Goal: Transaction & Acquisition: Book appointment/travel/reservation

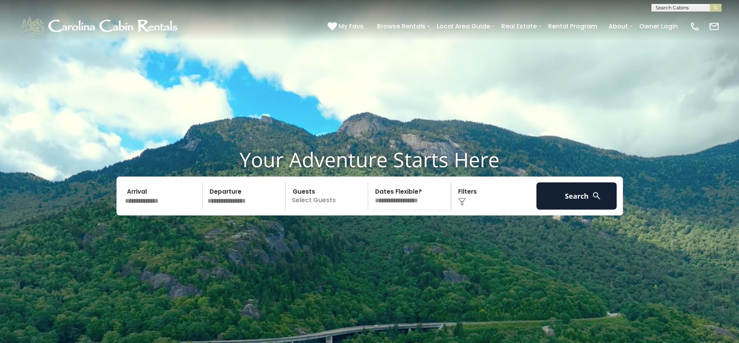
scroll to position [0, 0]
click at [688, 11] on input "text" at bounding box center [685, 9] width 68 height 8
type input "**********"
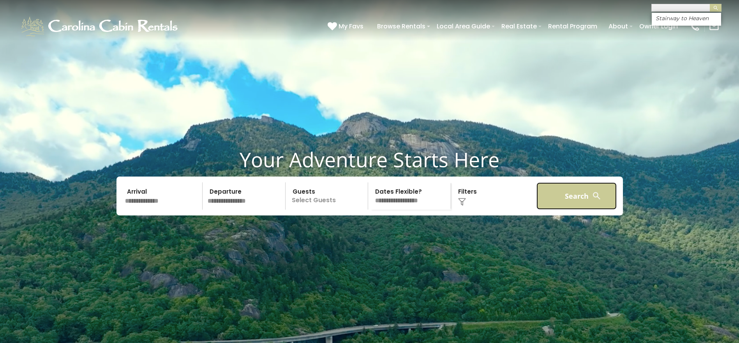
click at [578, 210] on button "Search" at bounding box center [576, 196] width 81 height 27
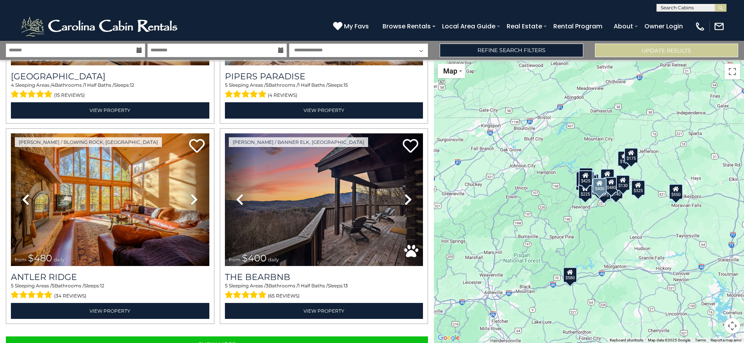
scroll to position [2778, 0]
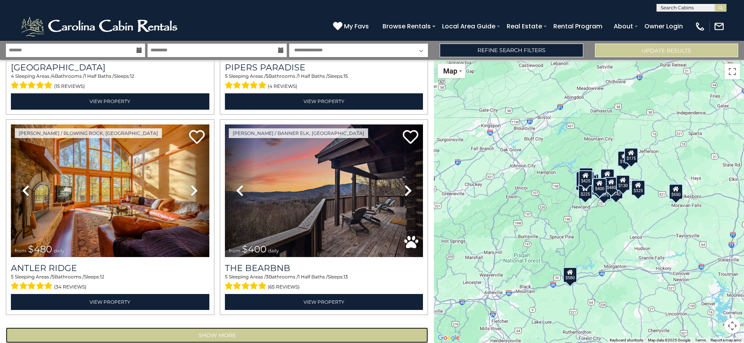
click at [225, 328] on button "Show More" at bounding box center [217, 336] width 422 height 16
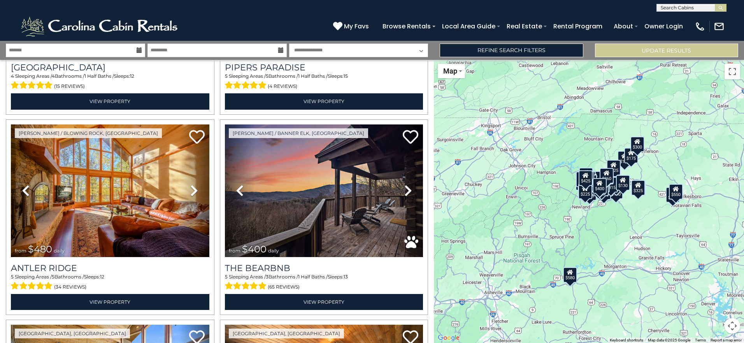
scroll to position [0, 0]
click at [694, 6] on input "text" at bounding box center [691, 9] width 68 height 8
type input "********"
click at [696, 23] on ul "Stairway to Heaven" at bounding box center [691, 19] width 69 height 13
click at [699, 6] on input "********" at bounding box center [691, 9] width 68 height 8
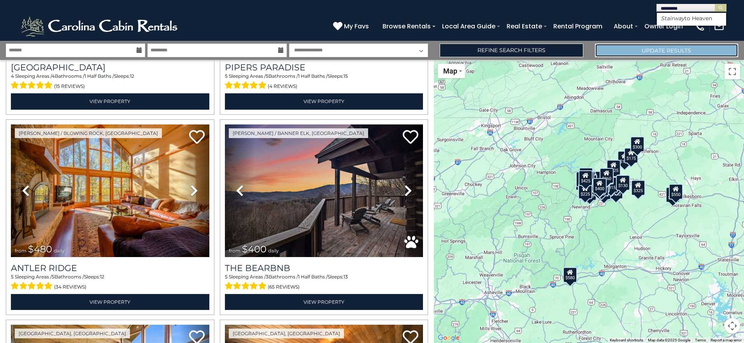
click at [681, 53] on button "Update Results" at bounding box center [666, 51] width 143 height 14
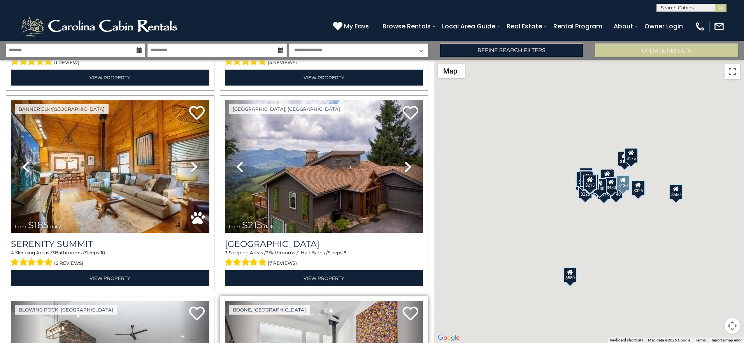
scroll to position [1596, 0]
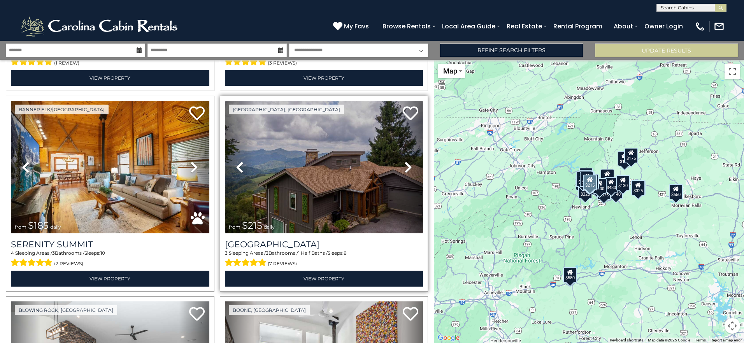
click at [308, 204] on img at bounding box center [324, 167] width 199 height 133
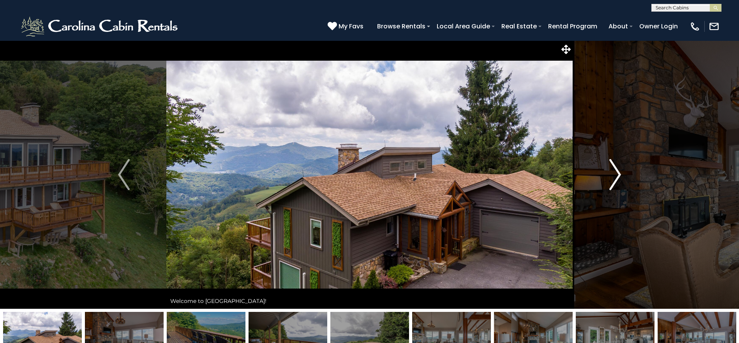
click at [626, 178] on button "Next" at bounding box center [614, 174] width 85 height 269
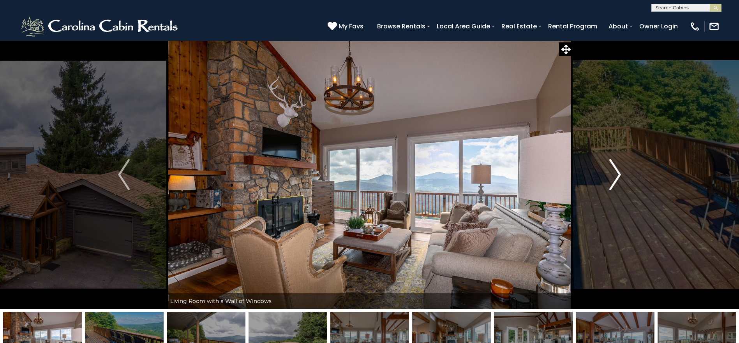
click at [626, 178] on button "Next" at bounding box center [614, 174] width 85 height 269
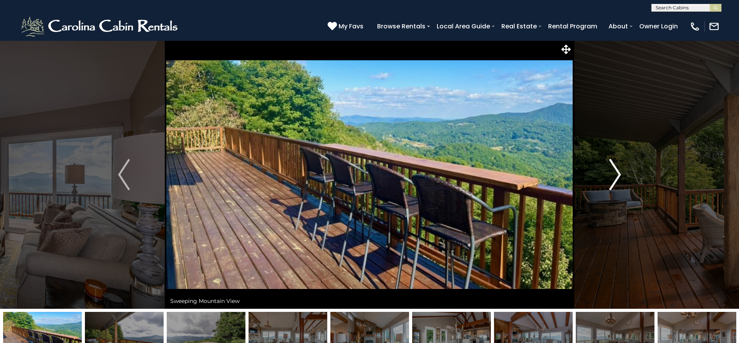
click at [626, 178] on button "Next" at bounding box center [614, 174] width 85 height 269
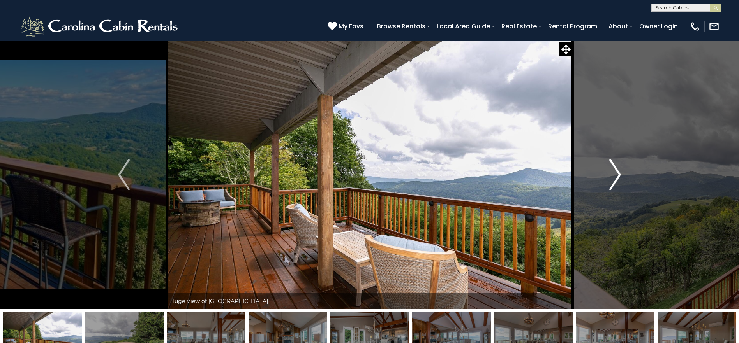
click at [626, 178] on button "Next" at bounding box center [614, 174] width 85 height 269
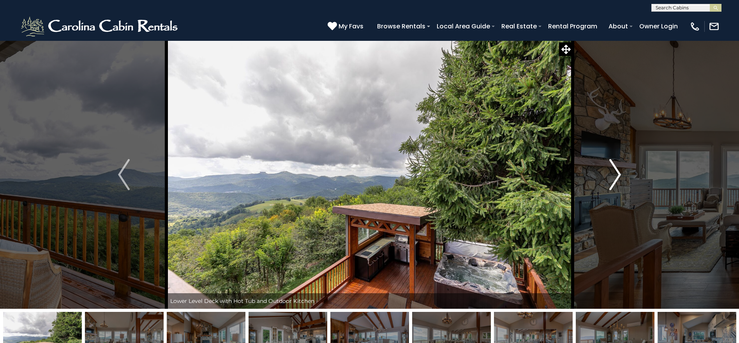
click at [626, 178] on button "Next" at bounding box center [614, 174] width 85 height 269
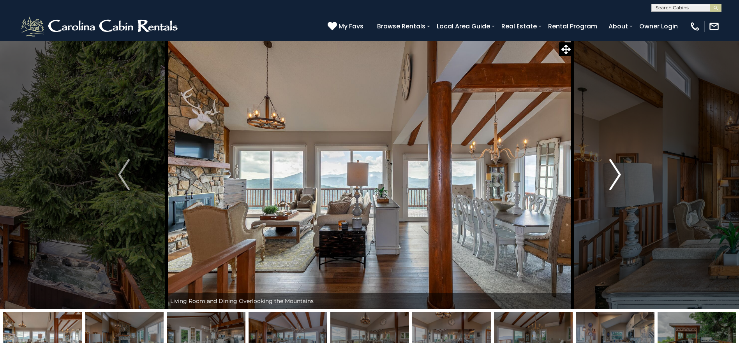
click at [626, 178] on button "Next" at bounding box center [614, 174] width 85 height 269
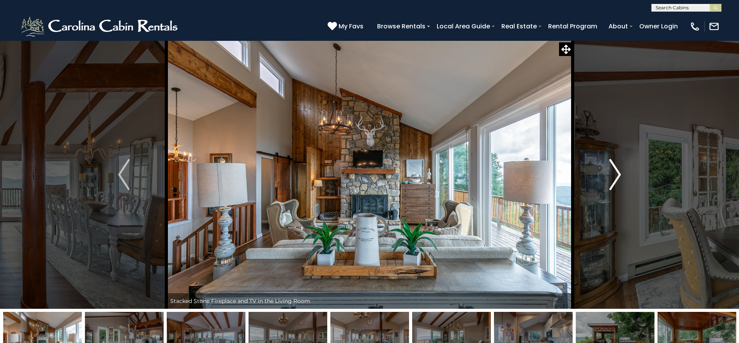
click at [626, 178] on button "Next" at bounding box center [614, 174] width 85 height 269
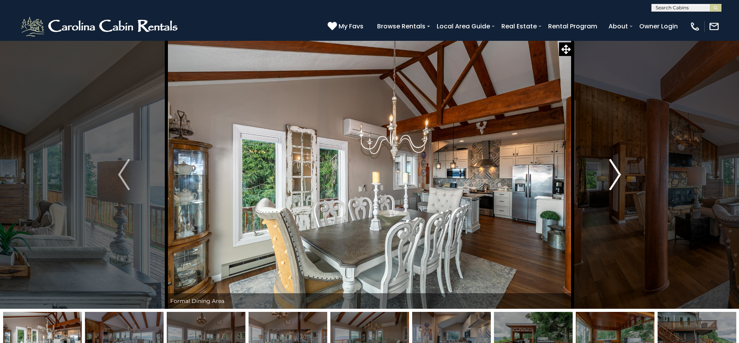
click at [626, 178] on button "Next" at bounding box center [614, 174] width 85 height 269
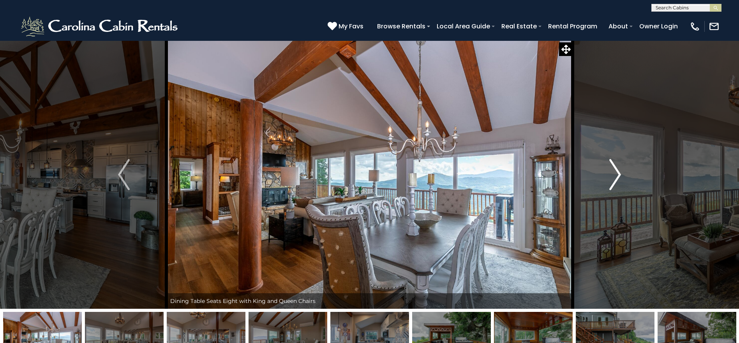
click at [626, 178] on button "Next" at bounding box center [614, 174] width 85 height 269
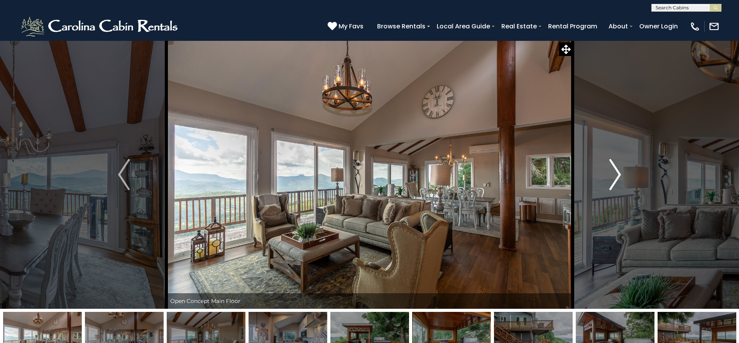
click at [626, 178] on button "Next" at bounding box center [614, 174] width 85 height 269
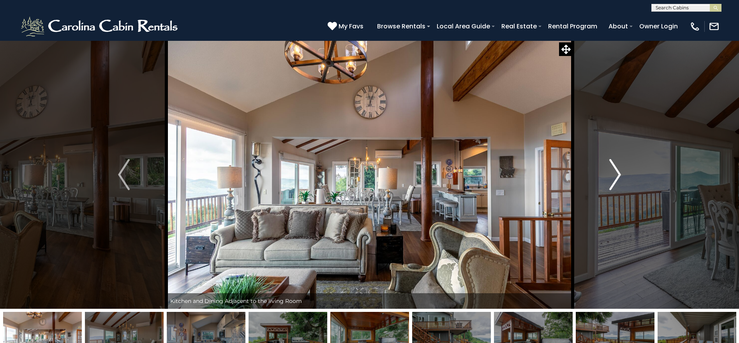
click at [626, 178] on button "Next" at bounding box center [614, 174] width 85 height 269
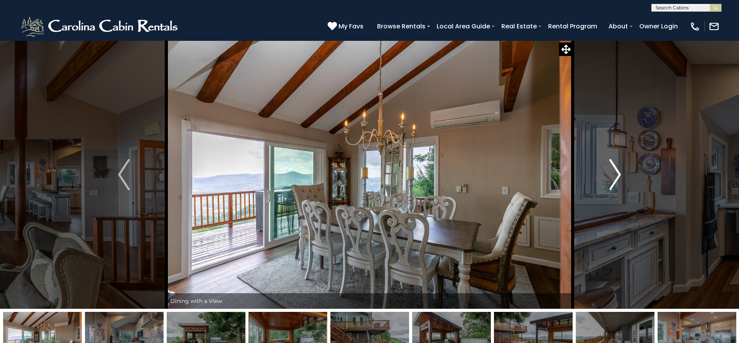
click at [626, 178] on button "Next" at bounding box center [614, 174] width 85 height 269
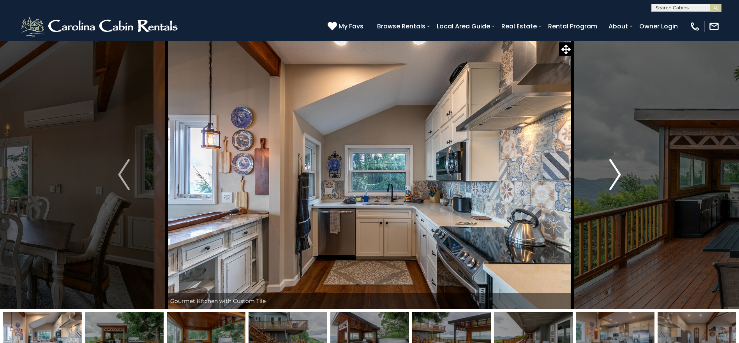
click at [626, 178] on button "Next" at bounding box center [614, 174] width 85 height 269
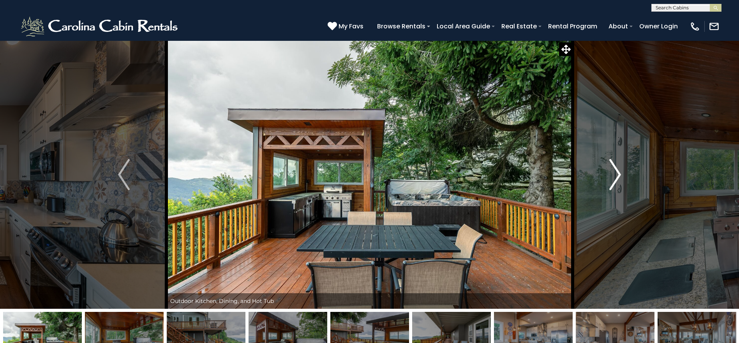
click at [626, 178] on button "Next" at bounding box center [614, 174] width 85 height 269
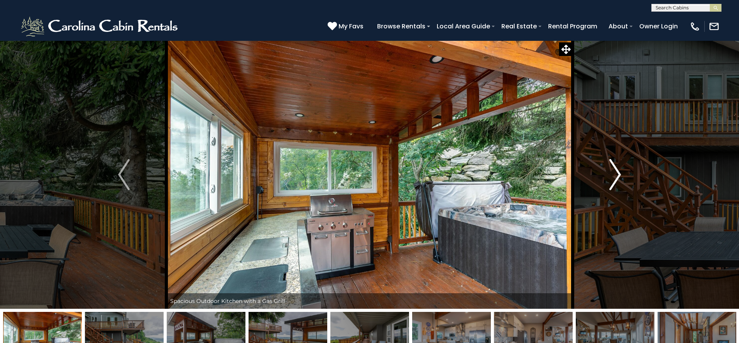
click at [617, 187] on img "Next" at bounding box center [615, 174] width 12 height 31
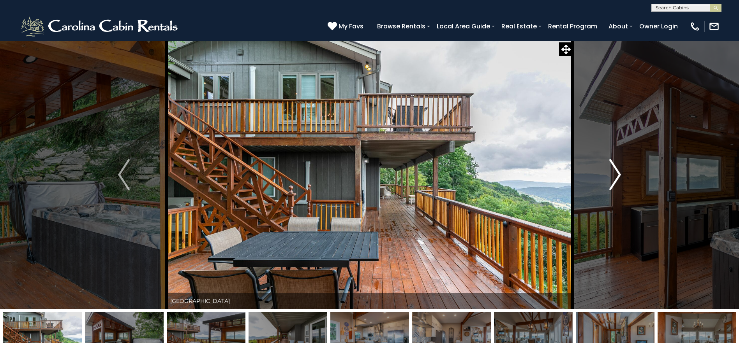
click at [617, 187] on img "Next" at bounding box center [615, 174] width 12 height 31
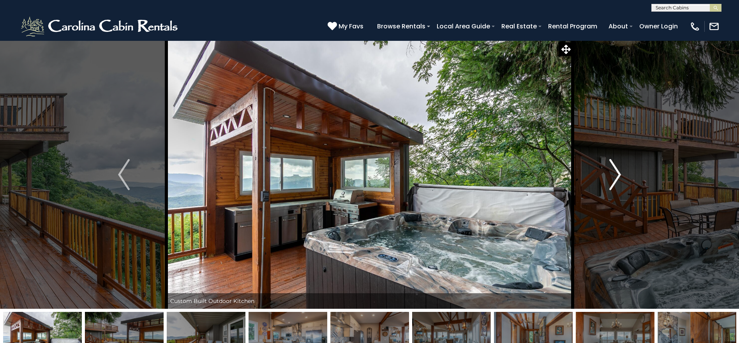
click at [617, 187] on img "Next" at bounding box center [615, 174] width 12 height 31
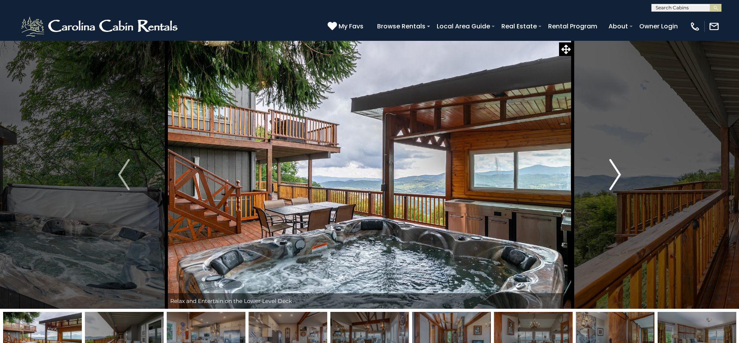
click at [617, 187] on img "Next" at bounding box center [615, 174] width 12 height 31
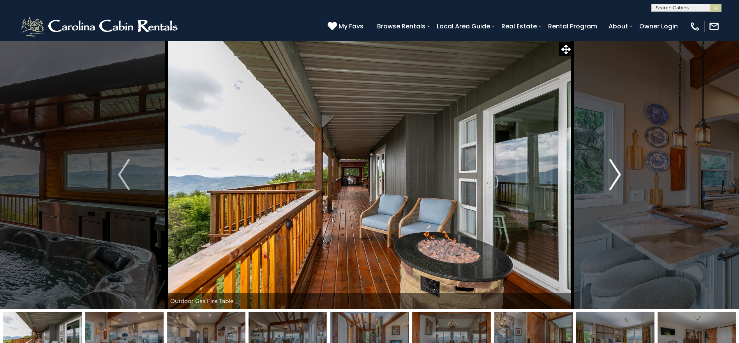
click at [617, 187] on img "Next" at bounding box center [615, 174] width 12 height 31
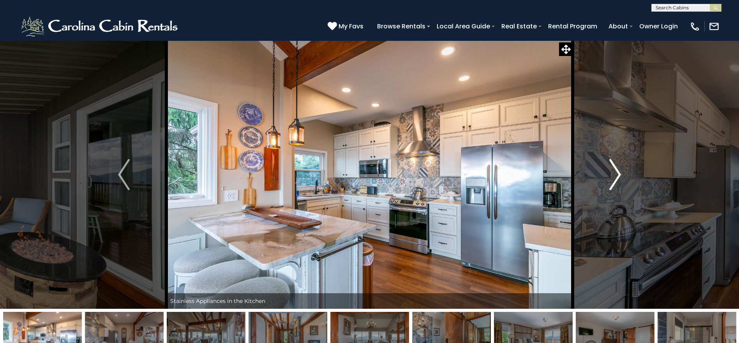
click at [617, 187] on img "Next" at bounding box center [615, 174] width 12 height 31
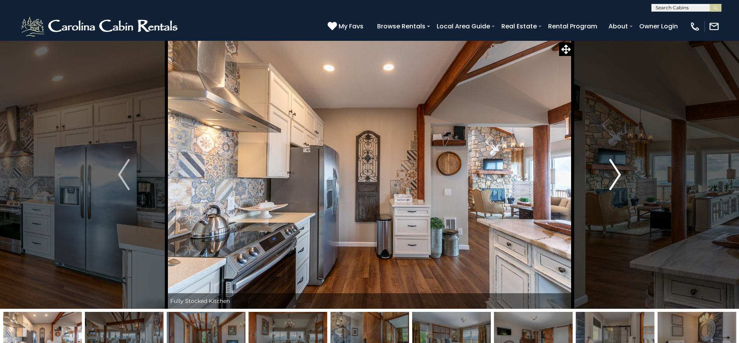
click at [617, 187] on img "Next" at bounding box center [615, 174] width 12 height 31
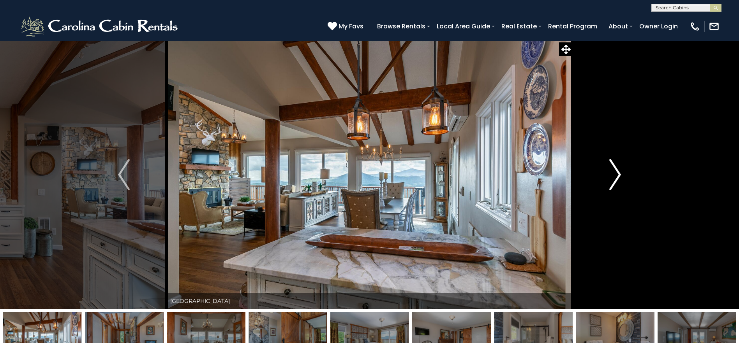
click at [617, 187] on img "Next" at bounding box center [615, 174] width 12 height 31
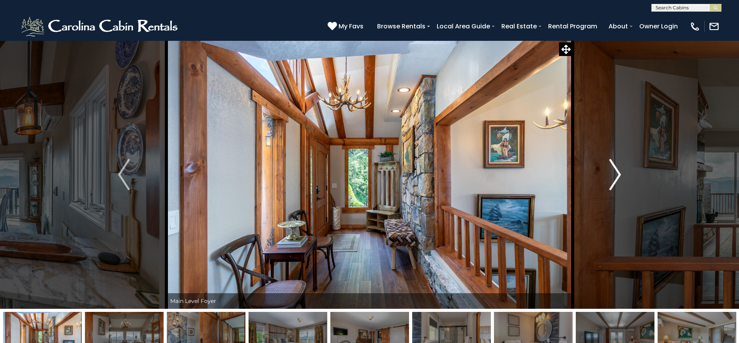
click at [617, 187] on img "Next" at bounding box center [615, 174] width 12 height 31
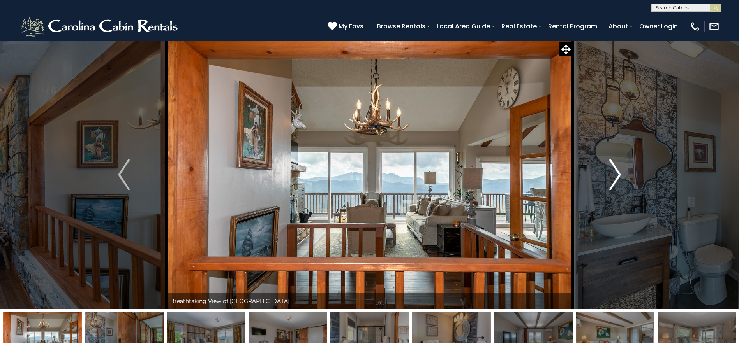
click at [621, 165] on img "Next" at bounding box center [615, 174] width 12 height 31
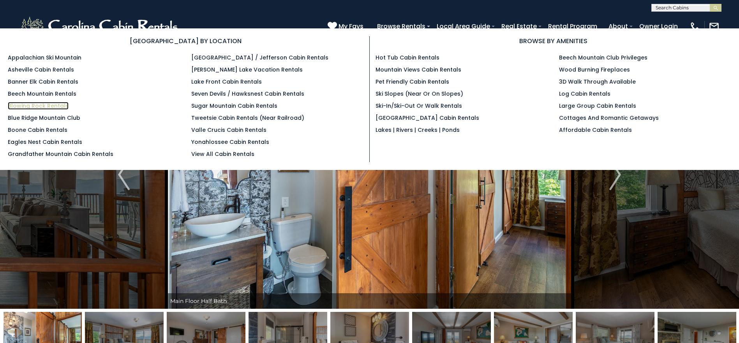
click at [53, 106] on link "Blowing Rock Rentals" at bounding box center [38, 106] width 61 height 8
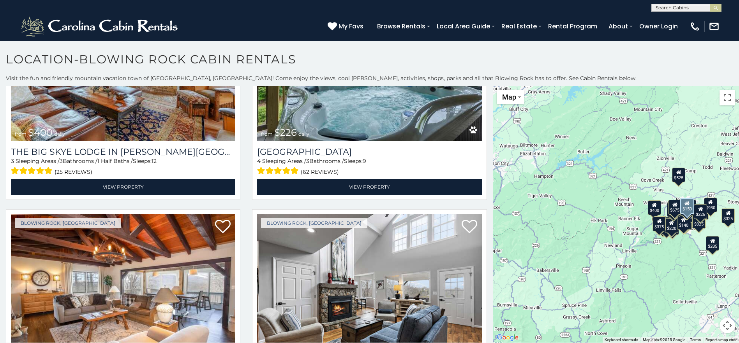
scroll to position [2414, 0]
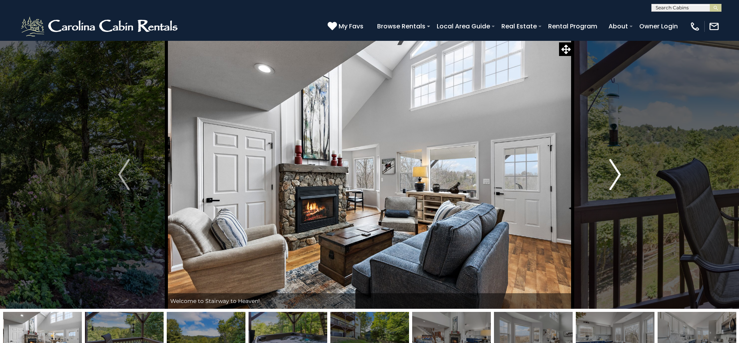
click at [607, 180] on button "Next" at bounding box center [614, 174] width 85 height 269
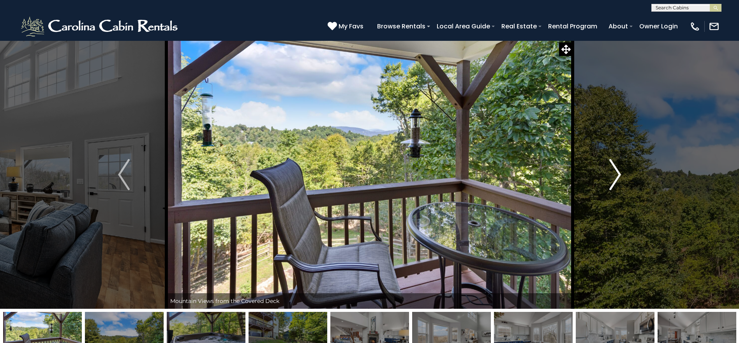
click at [607, 180] on button "Next" at bounding box center [614, 174] width 85 height 269
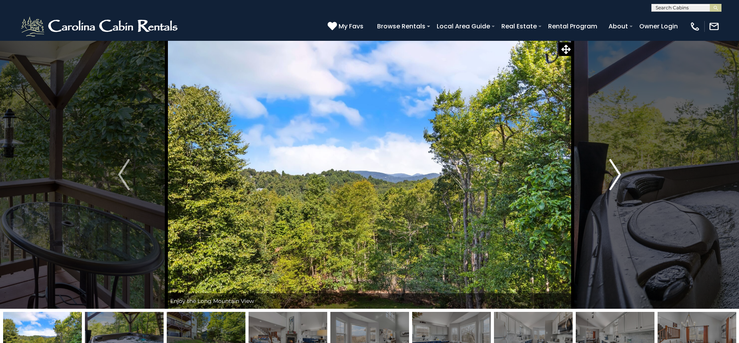
click at [607, 180] on button "Next" at bounding box center [614, 174] width 85 height 269
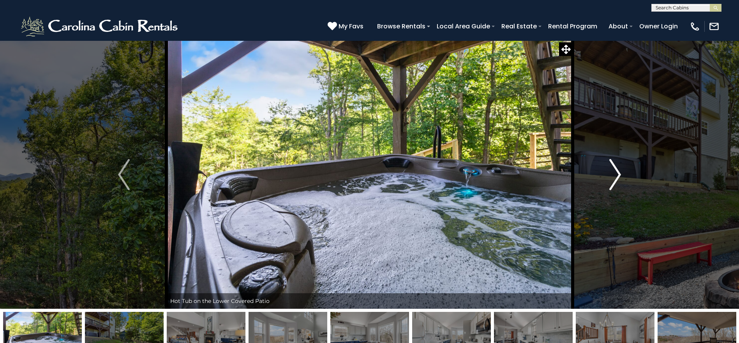
click at [607, 180] on button "Next" at bounding box center [614, 174] width 85 height 269
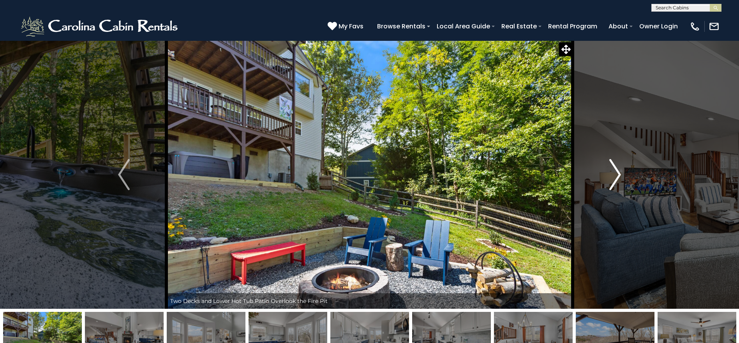
click at [607, 180] on button "Next" at bounding box center [614, 174] width 85 height 269
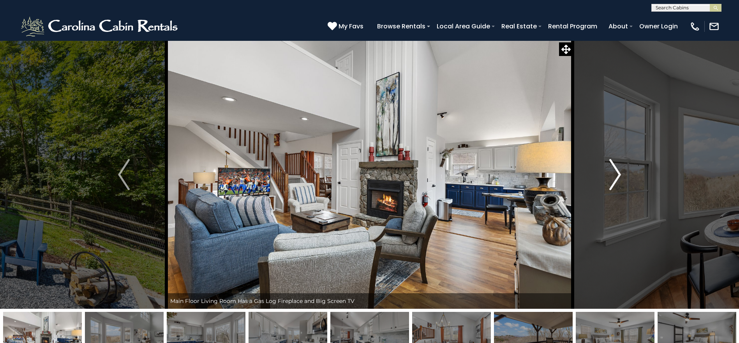
drag, startPoint x: 607, startPoint y: 180, endPoint x: 630, endPoint y: 279, distance: 101.2
click at [637, 279] on button "Next" at bounding box center [614, 174] width 85 height 269
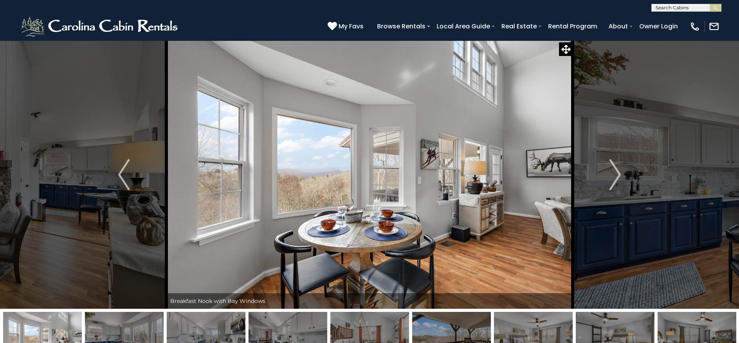
click at [490, 185] on img at bounding box center [369, 174] width 406 height 269
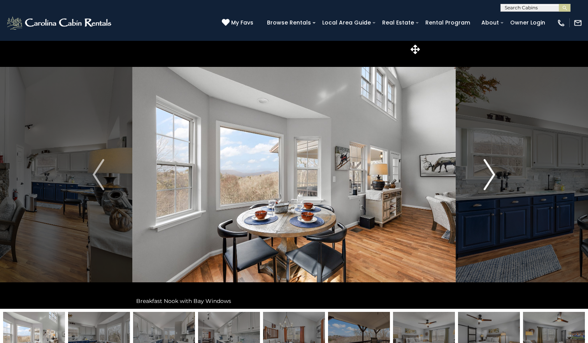
click at [491, 176] on img "Next" at bounding box center [490, 174] width 12 height 31
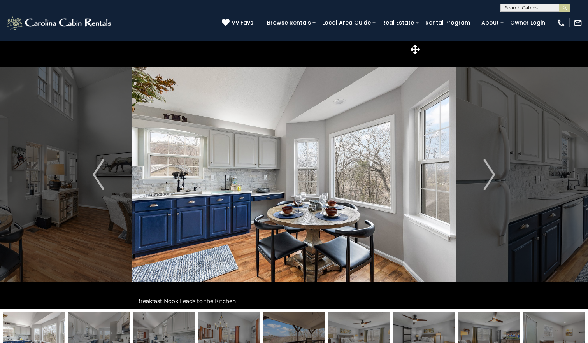
click at [418, 48] on icon at bounding box center [415, 49] width 9 height 9
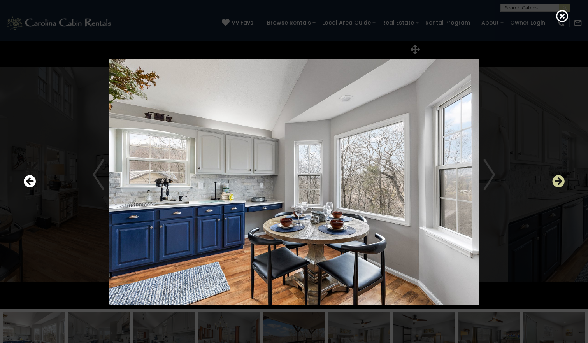
click at [556, 185] on icon "Next" at bounding box center [558, 182] width 12 height 12
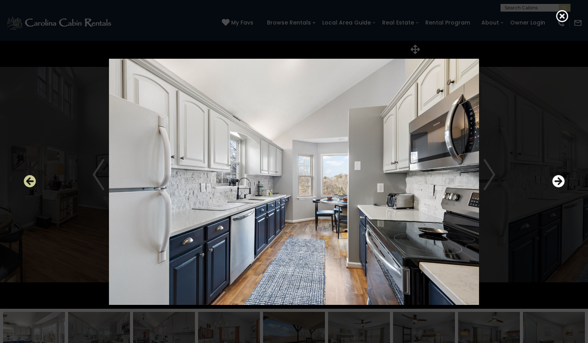
click at [33, 181] on icon "Previous" at bounding box center [30, 182] width 12 height 12
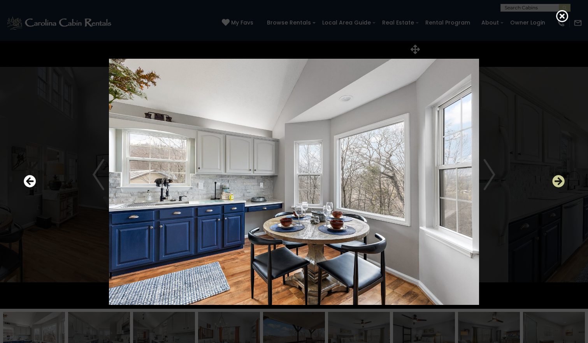
click at [561, 183] on icon "Next" at bounding box center [558, 182] width 12 height 12
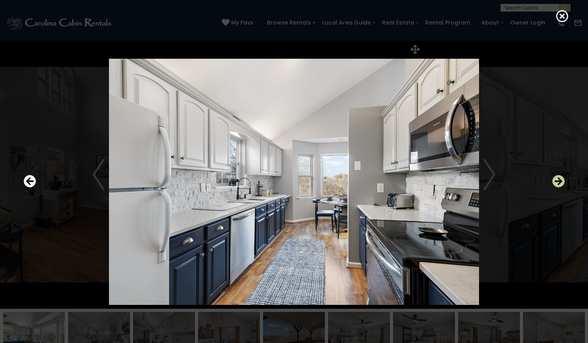
click at [556, 183] on icon "Next" at bounding box center [558, 182] width 12 height 12
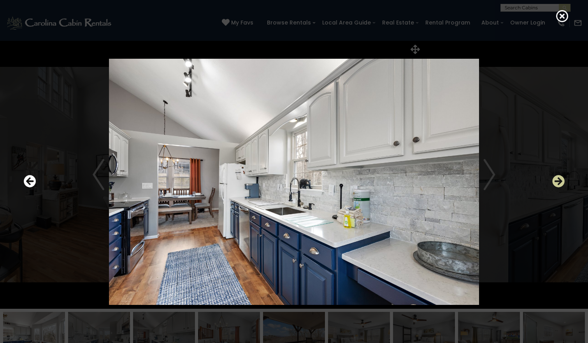
click at [558, 179] on icon "Next" at bounding box center [558, 182] width 12 height 12
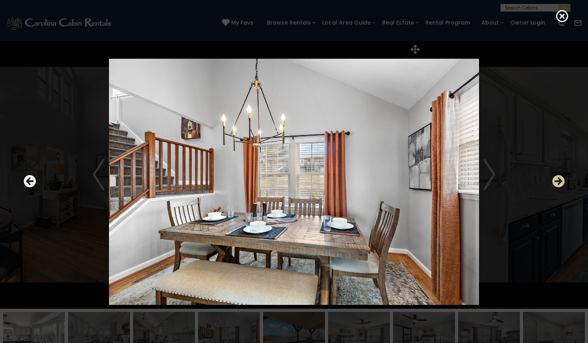
click at [554, 179] on icon "Next" at bounding box center [558, 182] width 12 height 12
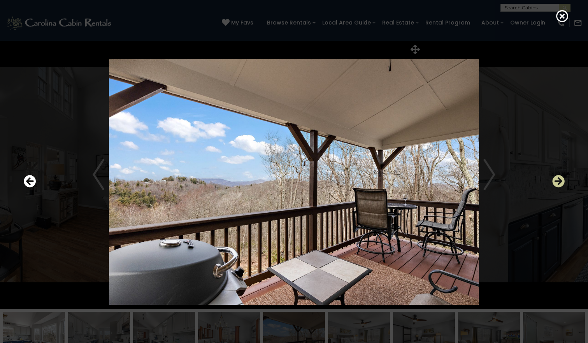
click at [554, 179] on icon "Next" at bounding box center [558, 182] width 12 height 12
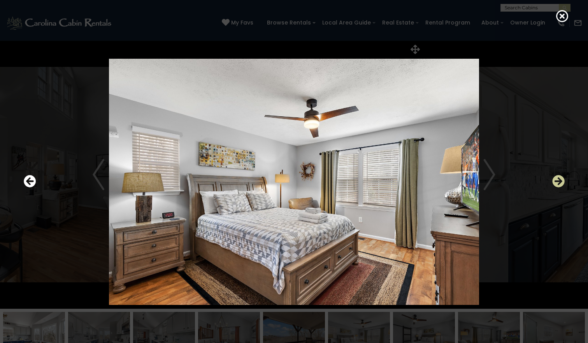
click at [554, 179] on icon "Next" at bounding box center [558, 182] width 12 height 12
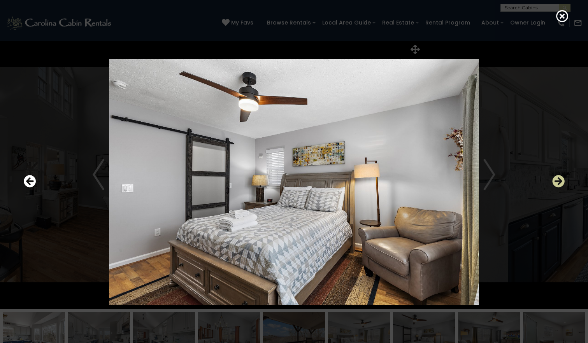
click at [554, 179] on icon "Next" at bounding box center [558, 182] width 12 height 12
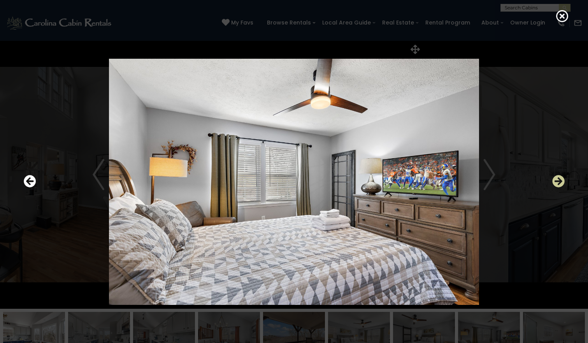
click at [554, 179] on icon "Next" at bounding box center [558, 182] width 12 height 12
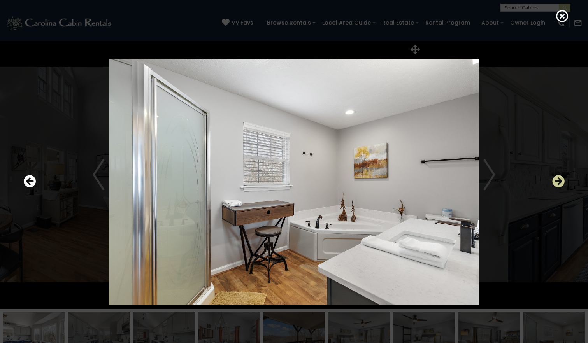
click at [554, 179] on icon "Next" at bounding box center [558, 182] width 12 height 12
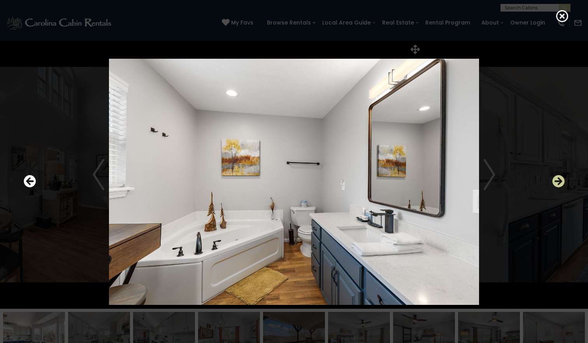
click at [554, 179] on icon "Next" at bounding box center [558, 182] width 12 height 12
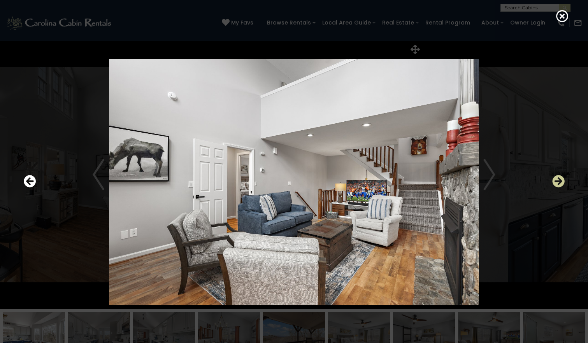
click at [554, 179] on icon "Next" at bounding box center [558, 182] width 12 height 12
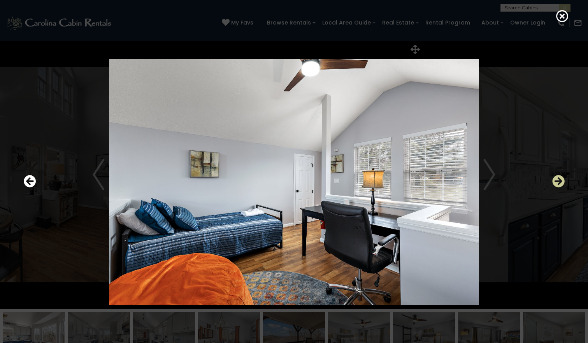
click at [554, 179] on icon "Next" at bounding box center [558, 182] width 12 height 12
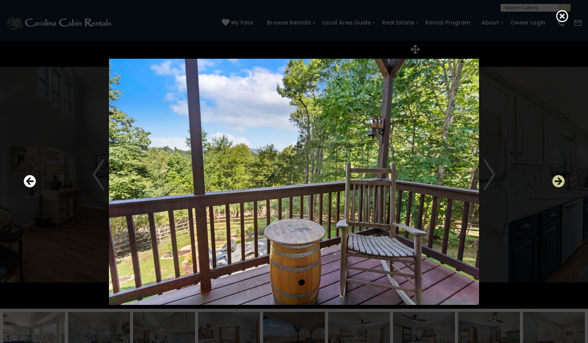
click at [554, 179] on icon "Next" at bounding box center [558, 182] width 12 height 12
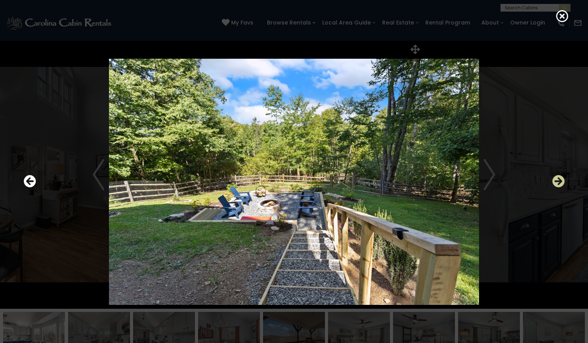
click at [554, 179] on icon "Next" at bounding box center [558, 182] width 12 height 12
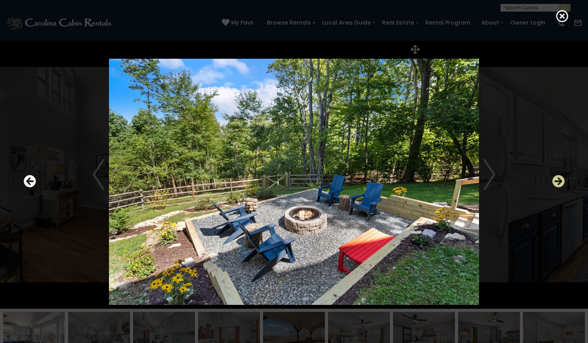
click at [554, 179] on icon "Next" at bounding box center [558, 182] width 12 height 12
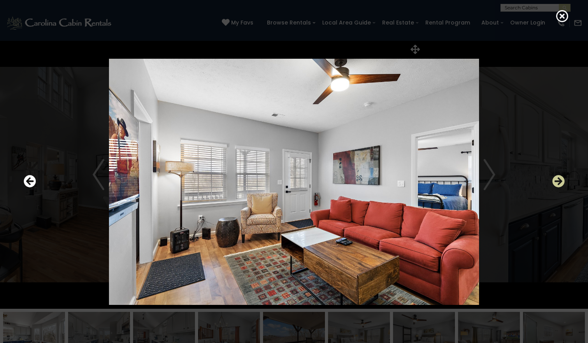
click at [554, 179] on icon "Next" at bounding box center [558, 182] width 12 height 12
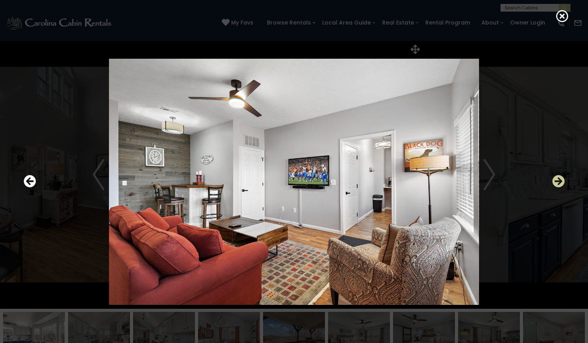
click at [554, 179] on icon "Next" at bounding box center [558, 182] width 12 height 12
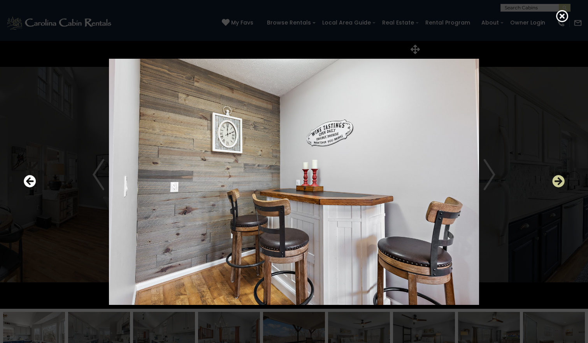
click at [554, 179] on icon "Next" at bounding box center [558, 182] width 12 height 12
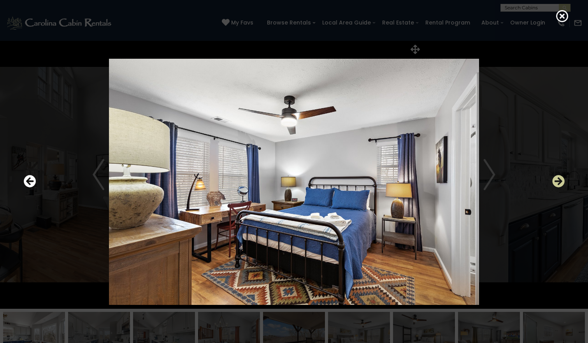
click at [554, 179] on icon "Next" at bounding box center [558, 182] width 12 height 12
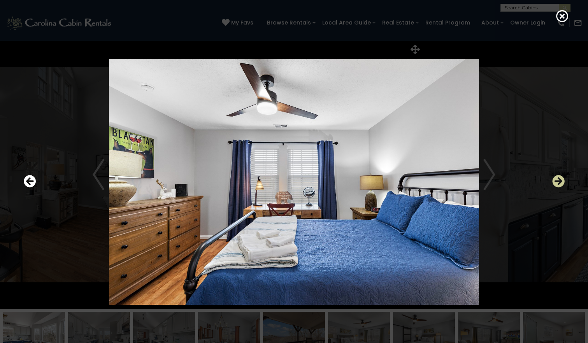
click at [554, 179] on icon "Next" at bounding box center [558, 182] width 12 height 12
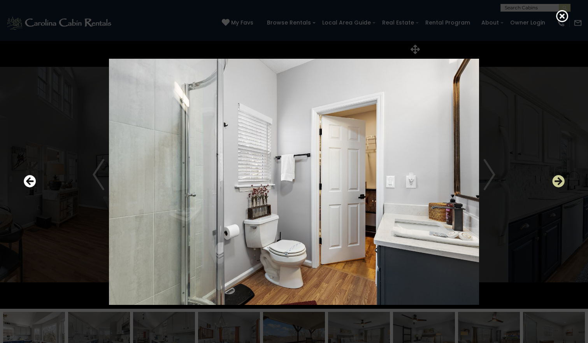
click at [554, 179] on icon "Next" at bounding box center [558, 182] width 12 height 12
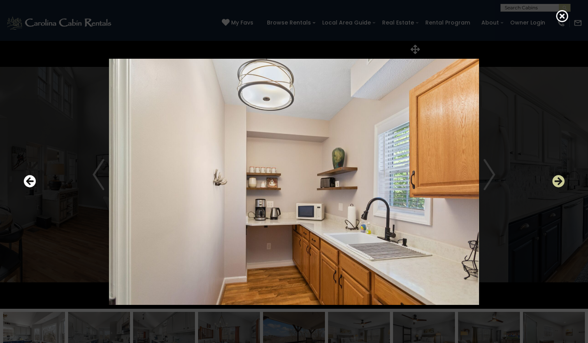
click at [554, 179] on icon "Next" at bounding box center [558, 182] width 12 height 12
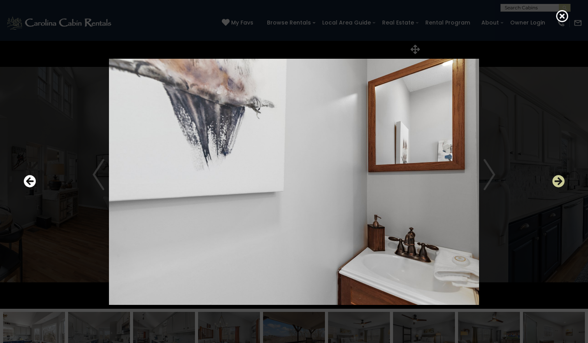
click at [554, 179] on icon "Next" at bounding box center [558, 182] width 12 height 12
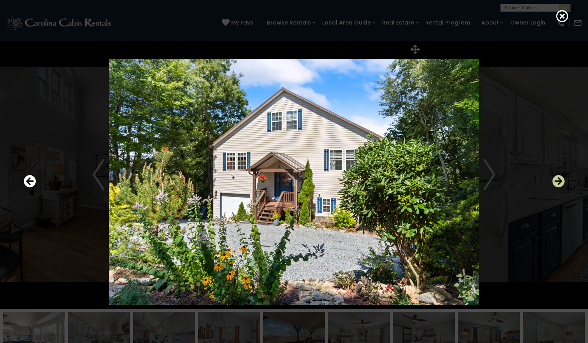
click at [554, 179] on icon "Next" at bounding box center [558, 182] width 12 height 12
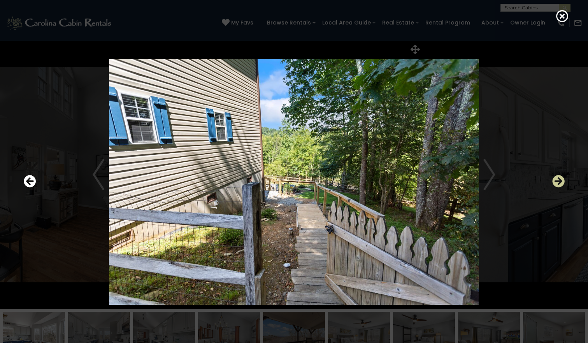
click at [554, 179] on icon "Next" at bounding box center [558, 182] width 12 height 12
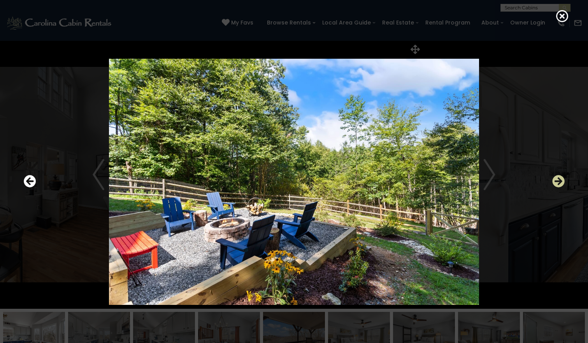
click at [554, 179] on icon "Next" at bounding box center [558, 182] width 12 height 12
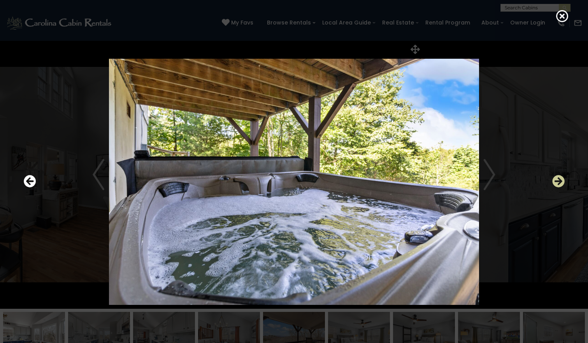
click at [554, 179] on icon "Next" at bounding box center [558, 182] width 12 height 12
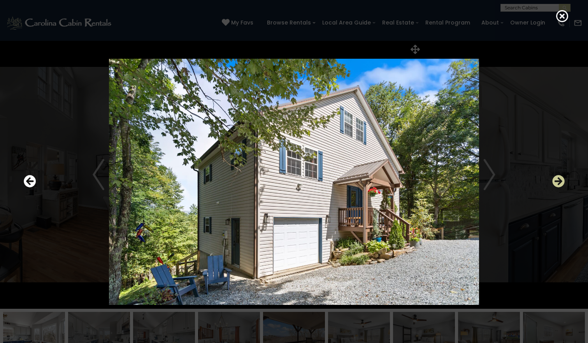
click at [554, 179] on icon "Next" at bounding box center [558, 182] width 12 height 12
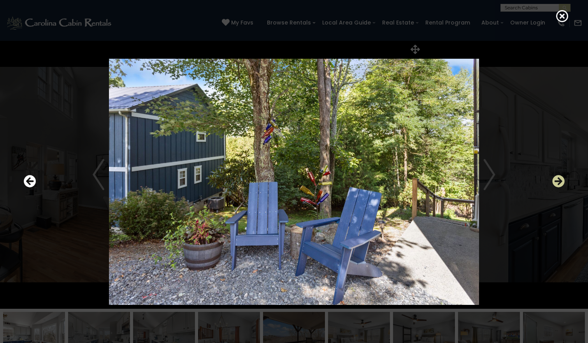
click at [556, 179] on icon "Next" at bounding box center [558, 182] width 12 height 12
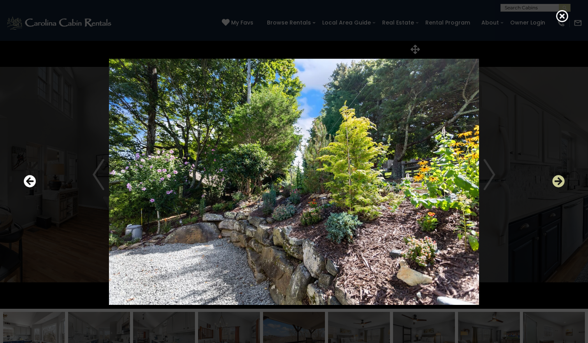
click at [556, 179] on icon "Next" at bounding box center [558, 182] width 12 height 12
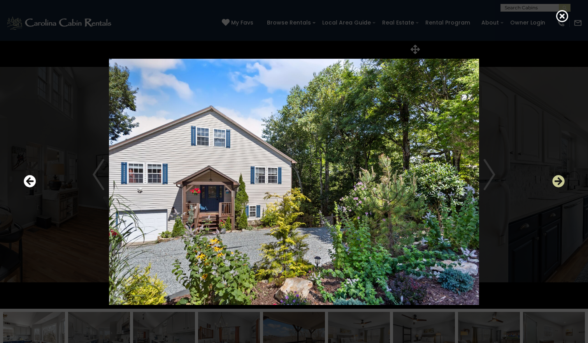
click at [556, 179] on icon "Next" at bounding box center [558, 182] width 12 height 12
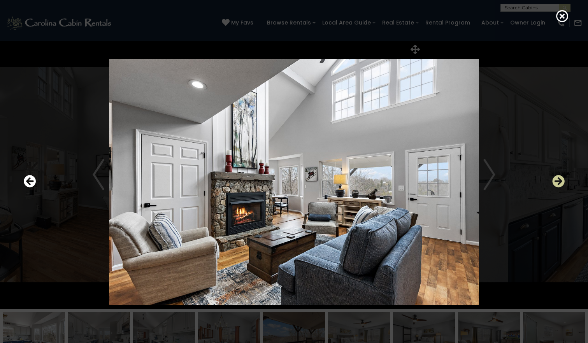
click at [556, 179] on icon "Next" at bounding box center [558, 182] width 12 height 12
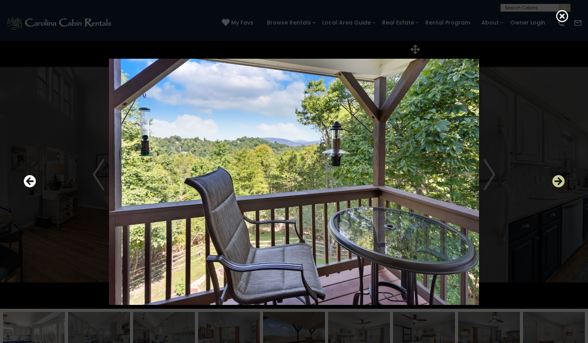
click at [556, 179] on icon "Next" at bounding box center [558, 182] width 12 height 12
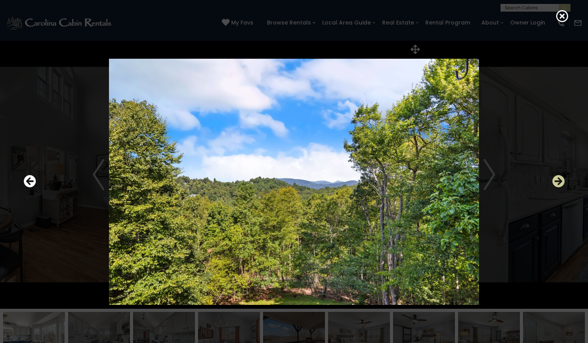
click at [556, 179] on icon "Next" at bounding box center [558, 182] width 12 height 12
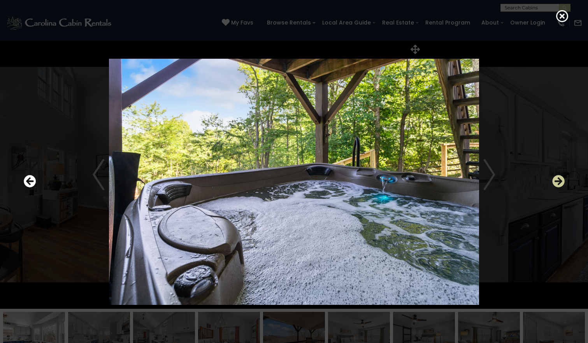
click at [556, 179] on icon "Next" at bounding box center [558, 182] width 12 height 12
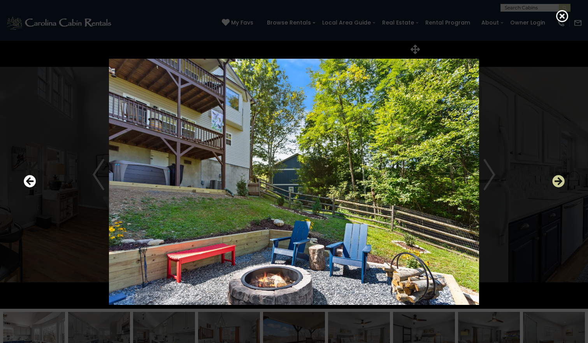
click at [556, 179] on icon "Next" at bounding box center [558, 182] width 12 height 12
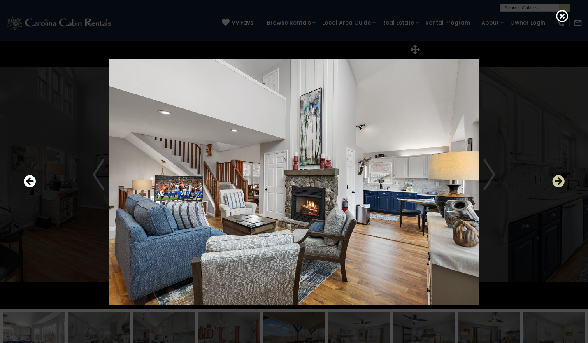
click at [564, 179] on icon "Next" at bounding box center [558, 182] width 12 height 12
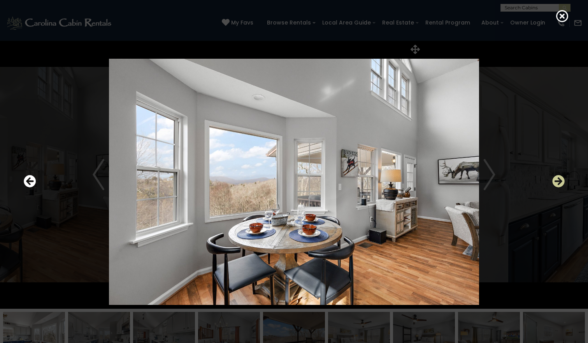
click at [563, 179] on icon "Next" at bounding box center [558, 182] width 12 height 12
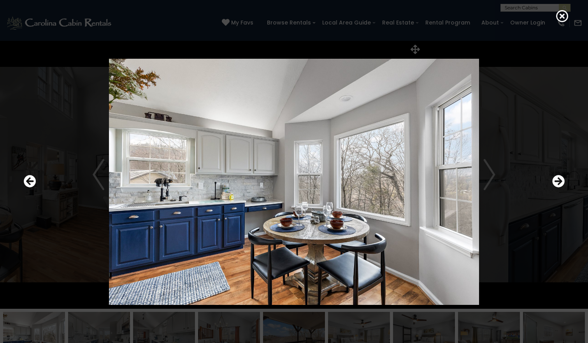
click at [565, 176] on div at bounding box center [294, 182] width 549 height 309
click at [558, 180] on icon "Next" at bounding box center [558, 182] width 12 height 12
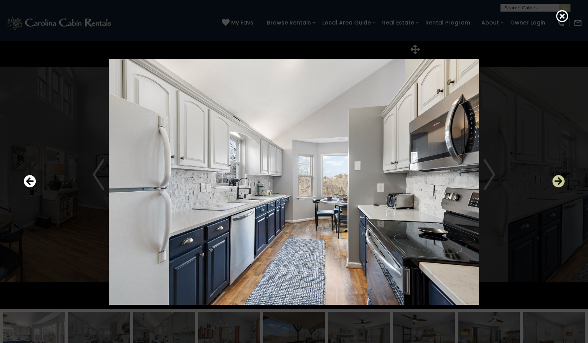
click at [558, 180] on icon "Next" at bounding box center [558, 182] width 12 height 12
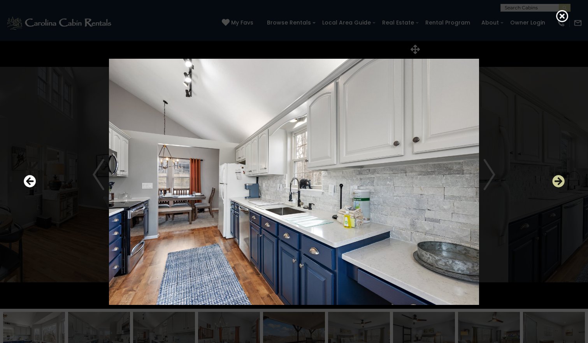
click at [558, 180] on icon "Next" at bounding box center [558, 182] width 12 height 12
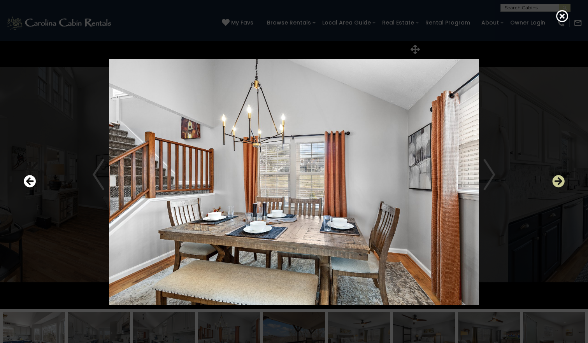
click at [558, 180] on icon "Next" at bounding box center [558, 182] width 12 height 12
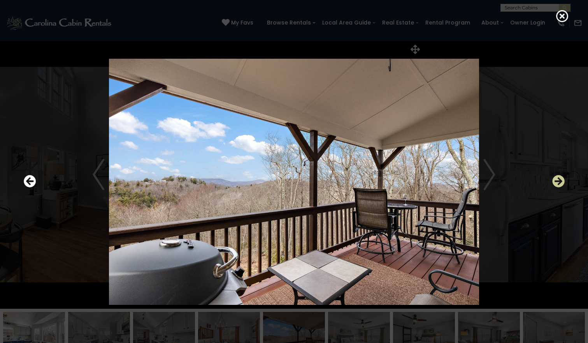
click at [558, 180] on icon "Next" at bounding box center [558, 182] width 12 height 12
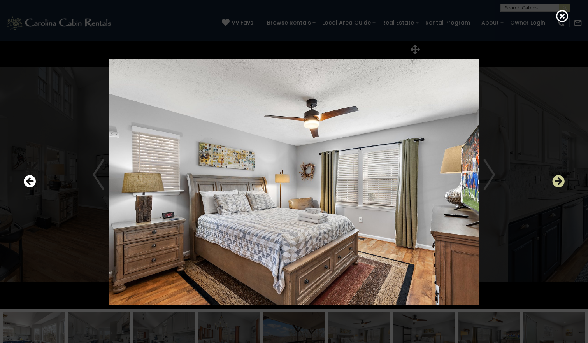
click at [558, 180] on icon "Next" at bounding box center [558, 182] width 12 height 12
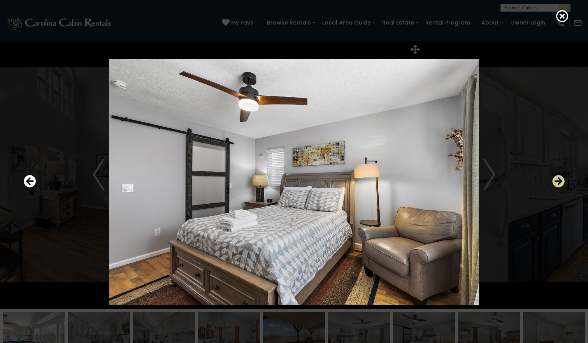
click at [558, 180] on icon "Next" at bounding box center [558, 182] width 12 height 12
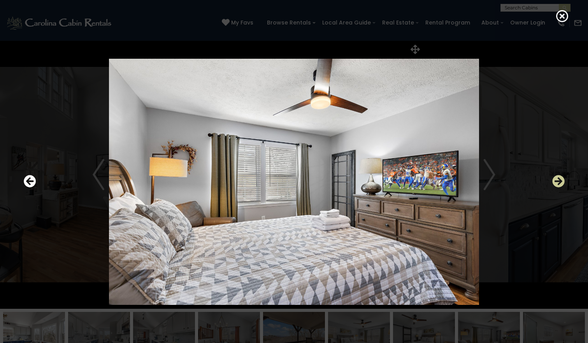
click at [558, 180] on icon "Next" at bounding box center [558, 182] width 12 height 12
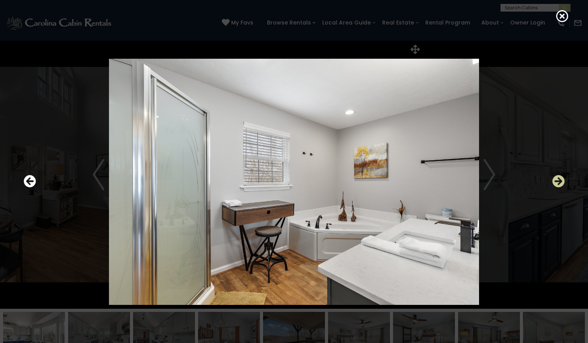
click at [558, 180] on icon "Next" at bounding box center [558, 182] width 12 height 12
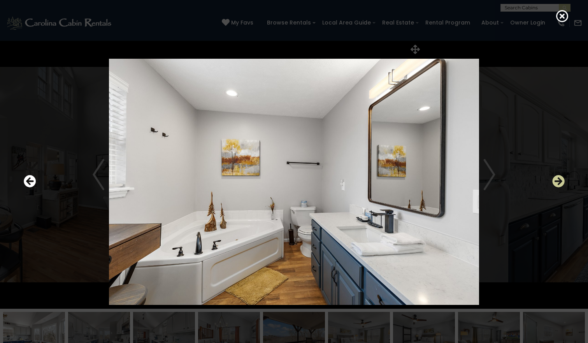
click at [558, 180] on icon "Next" at bounding box center [558, 182] width 12 height 12
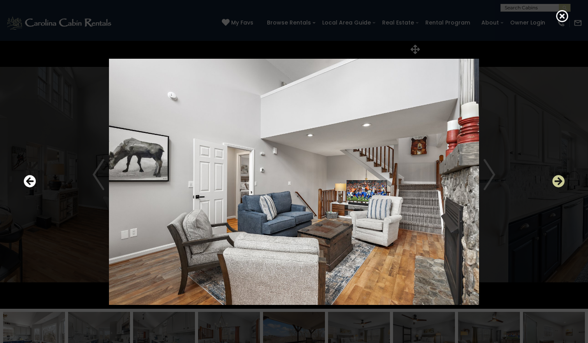
click at [558, 180] on icon "Next" at bounding box center [558, 182] width 12 height 12
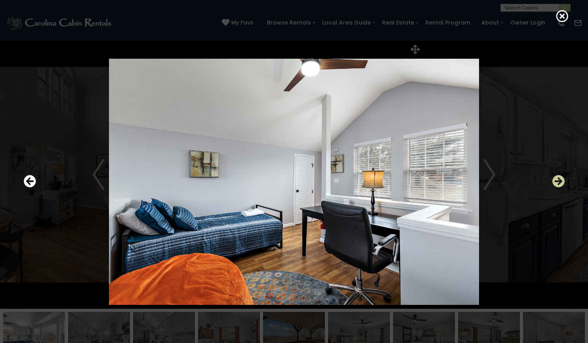
click at [558, 180] on icon "Next" at bounding box center [558, 182] width 12 height 12
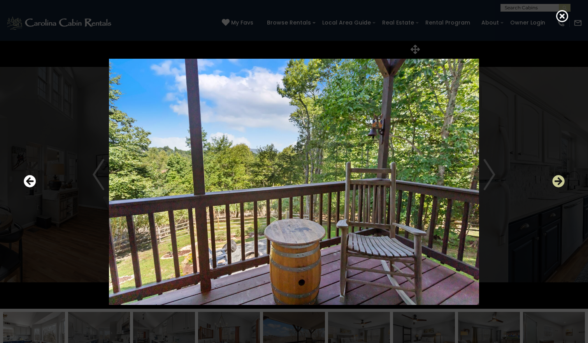
click at [558, 180] on icon "Next" at bounding box center [558, 182] width 12 height 12
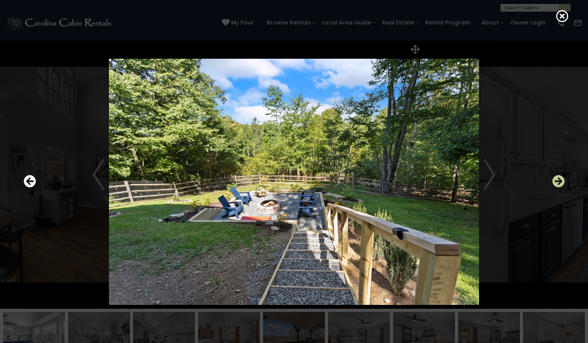
click at [558, 180] on icon "Next" at bounding box center [558, 182] width 12 height 12
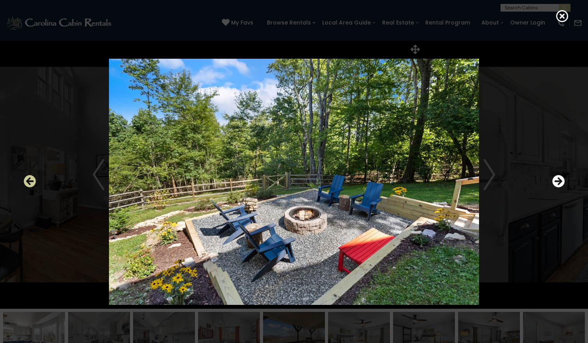
click at [30, 184] on icon "Previous" at bounding box center [30, 182] width 12 height 12
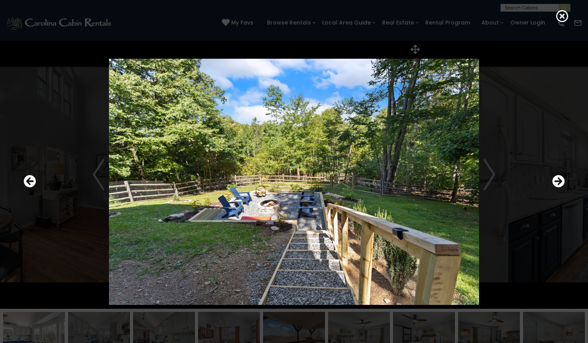
click at [568, 180] on div at bounding box center [294, 182] width 549 height 309
click at [565, 185] on div at bounding box center [294, 182] width 549 height 309
click at [561, 182] on icon "Next" at bounding box center [558, 182] width 12 height 12
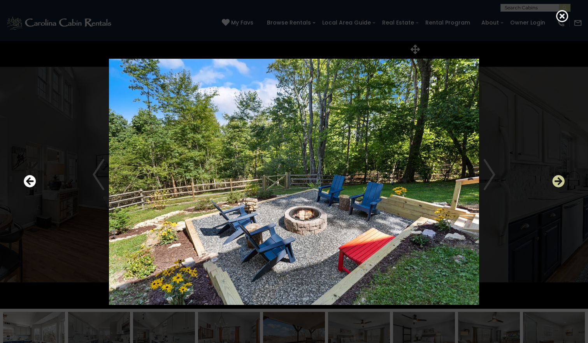
click at [561, 182] on icon "Next" at bounding box center [558, 182] width 12 height 12
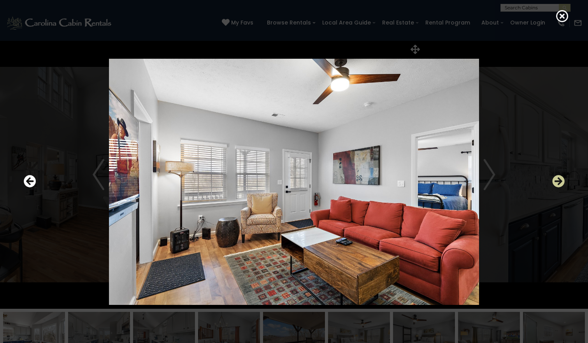
click at [561, 182] on icon "Next" at bounding box center [558, 182] width 12 height 12
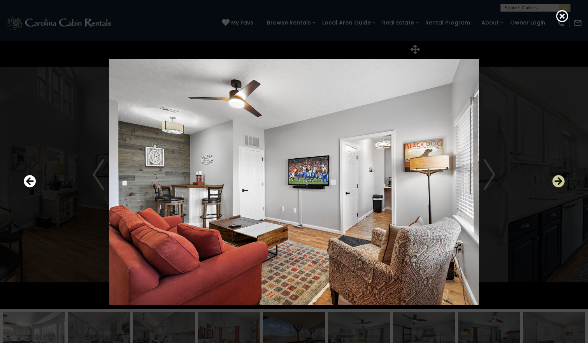
click at [559, 183] on icon "Next" at bounding box center [558, 182] width 12 height 12
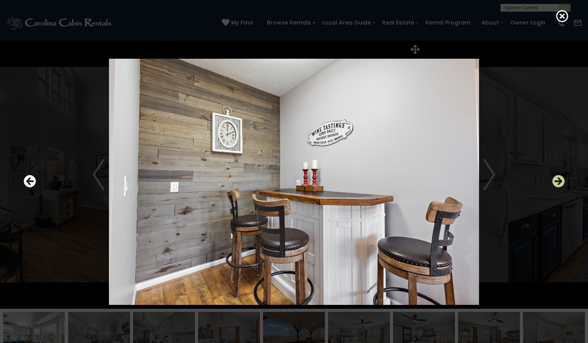
click at [559, 183] on icon "Next" at bounding box center [558, 182] width 12 height 12
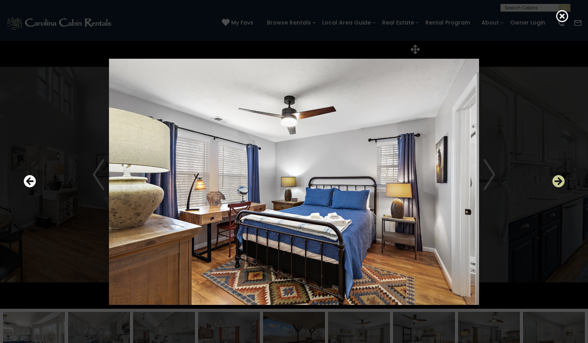
click at [559, 183] on icon "Next" at bounding box center [558, 182] width 12 height 12
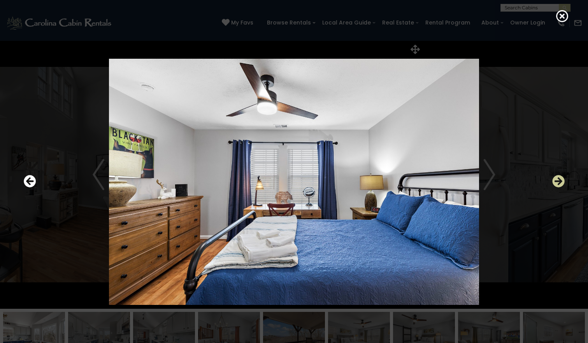
click at [559, 183] on icon "Next" at bounding box center [558, 182] width 12 height 12
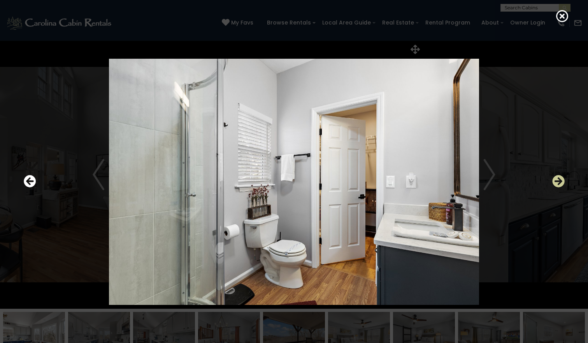
click at [559, 183] on icon "Next" at bounding box center [558, 182] width 12 height 12
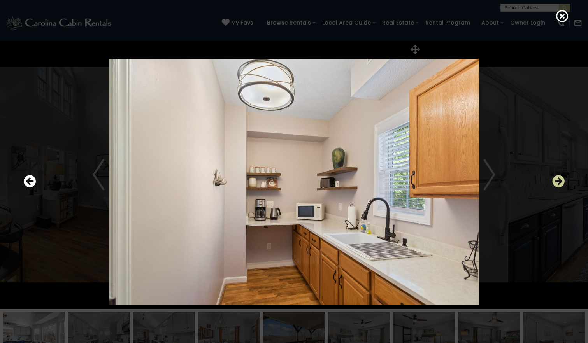
click at [559, 183] on icon "Next" at bounding box center [558, 182] width 12 height 12
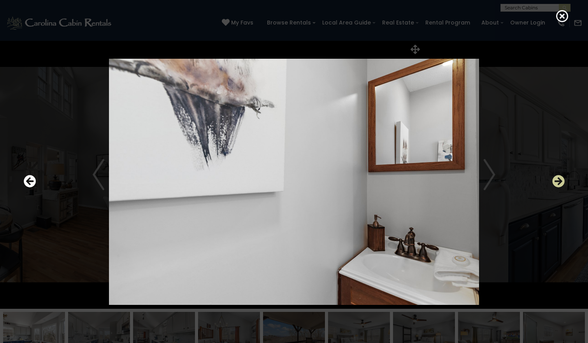
click at [559, 183] on icon "Next" at bounding box center [558, 182] width 12 height 12
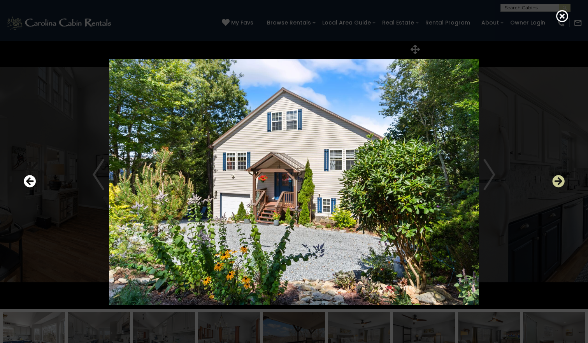
click at [559, 183] on icon "Next" at bounding box center [558, 182] width 12 height 12
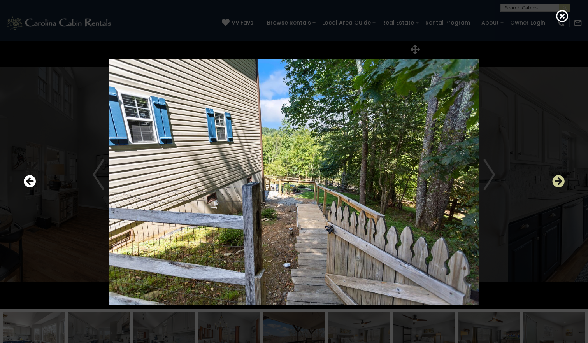
click at [559, 183] on icon "Next" at bounding box center [558, 182] width 12 height 12
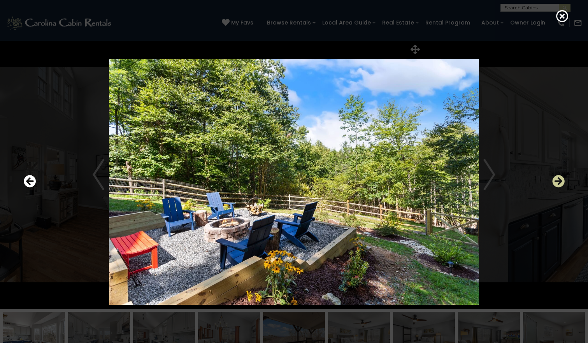
click at [559, 183] on icon "Next" at bounding box center [558, 182] width 12 height 12
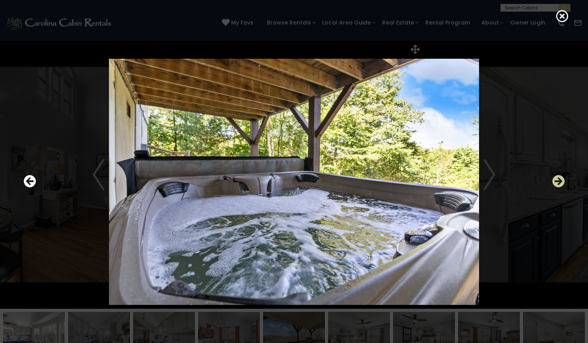
click at [559, 183] on icon "Next" at bounding box center [558, 182] width 12 height 12
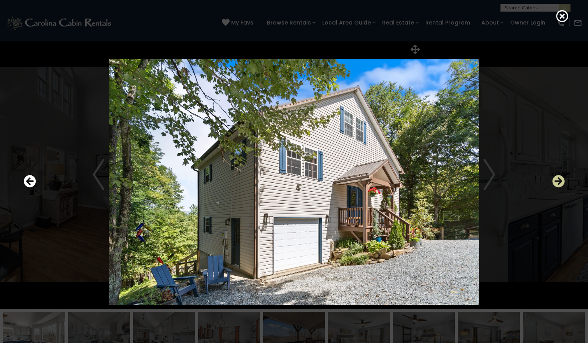
click at [559, 183] on icon "Next" at bounding box center [558, 182] width 12 height 12
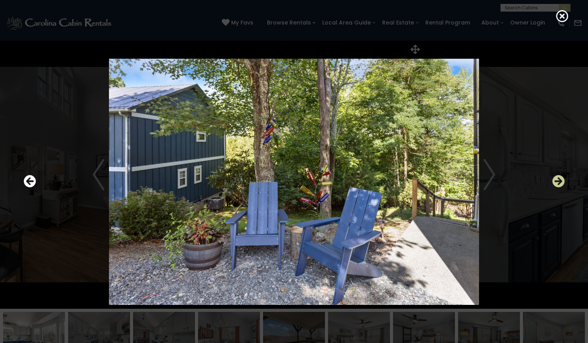
click at [559, 183] on icon "Next" at bounding box center [558, 182] width 12 height 12
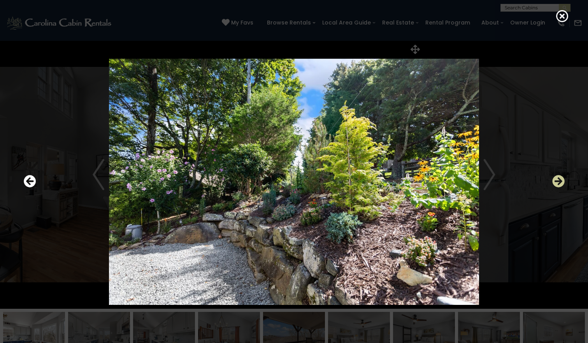
click at [559, 183] on icon "Next" at bounding box center [558, 182] width 12 height 12
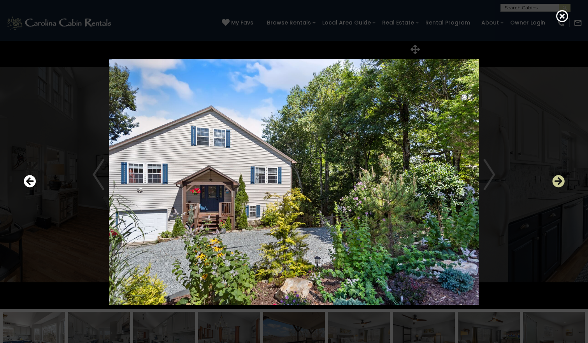
click at [559, 183] on icon "Next" at bounding box center [558, 182] width 12 height 12
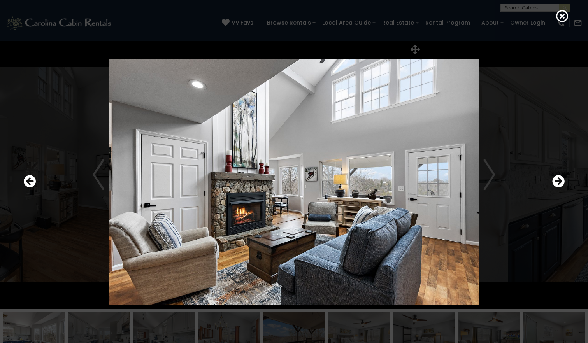
click at [380, 185] on img at bounding box center [294, 182] width 468 height 247
click at [557, 179] on icon "Next" at bounding box center [558, 182] width 12 height 12
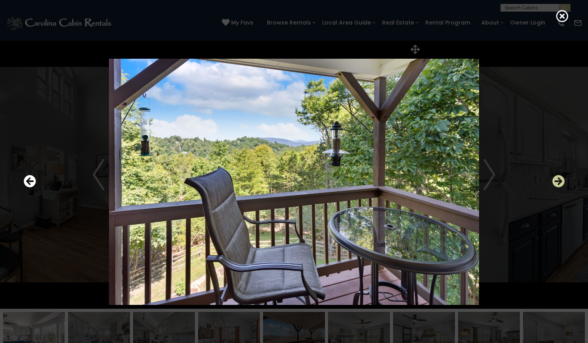
click at [557, 179] on icon "Next" at bounding box center [558, 182] width 12 height 12
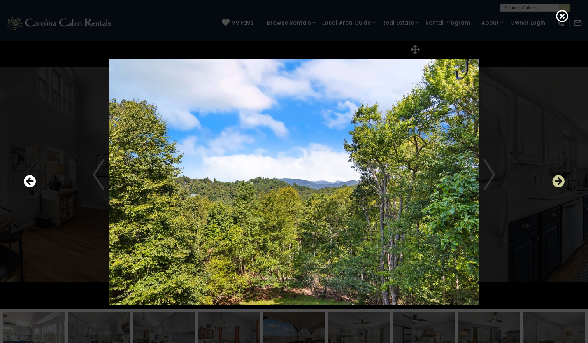
click at [557, 179] on icon "Next" at bounding box center [558, 182] width 12 height 12
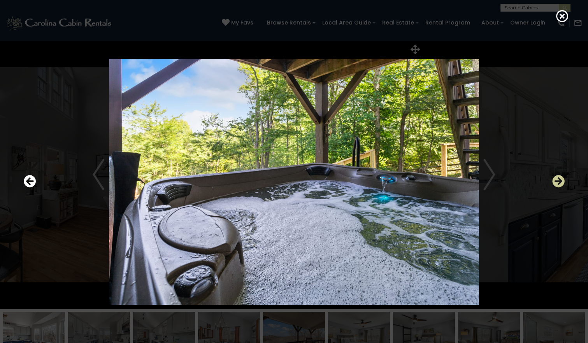
click at [557, 179] on icon "Next" at bounding box center [558, 182] width 12 height 12
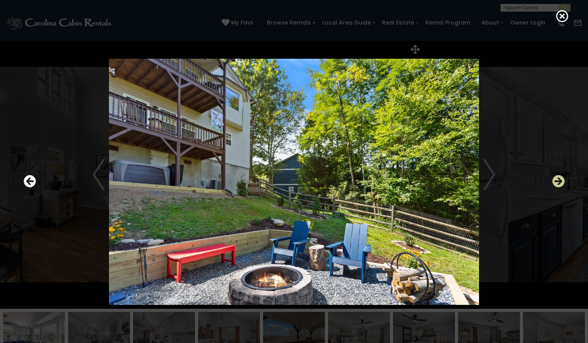
click at [557, 179] on icon "Next" at bounding box center [558, 182] width 12 height 12
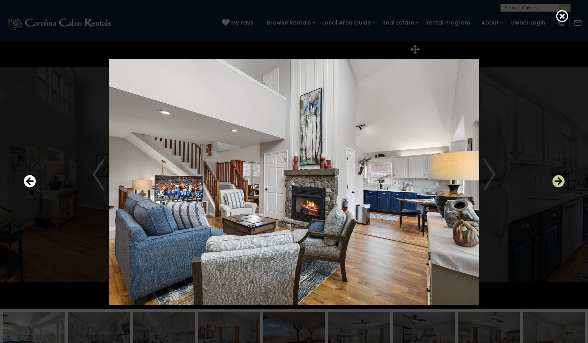
click at [557, 179] on icon "Next" at bounding box center [558, 182] width 12 height 12
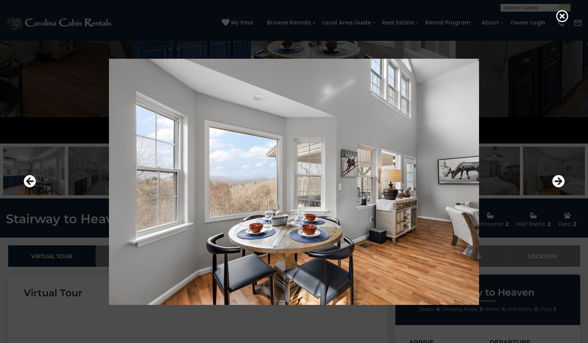
scroll to position [273, 0]
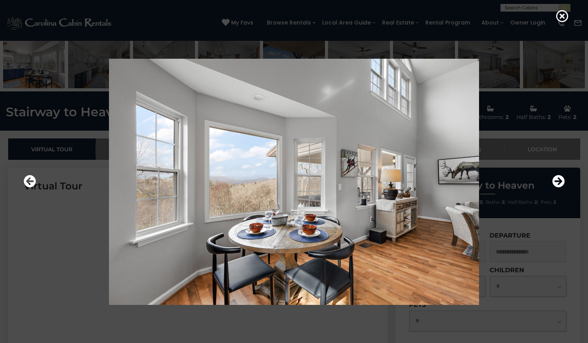
click at [530, 334] on div at bounding box center [294, 182] width 549 height 309
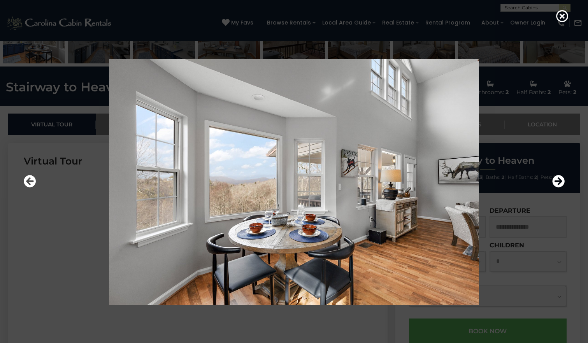
scroll to position [311, 0]
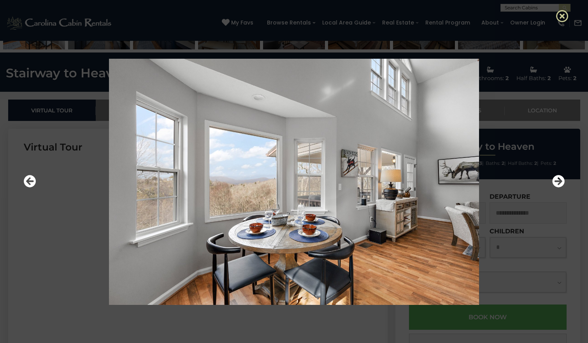
click at [565, 15] on icon at bounding box center [562, 16] width 12 height 12
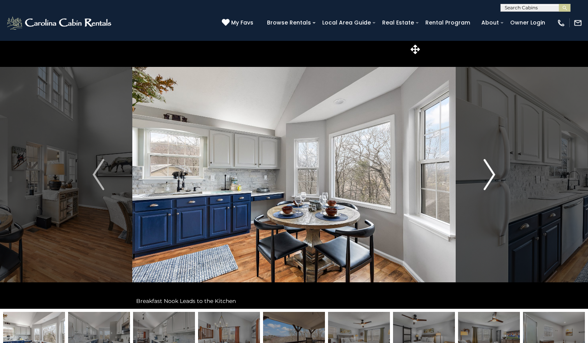
scroll to position [39, 0]
